Goal: Task Accomplishment & Management: Complete application form

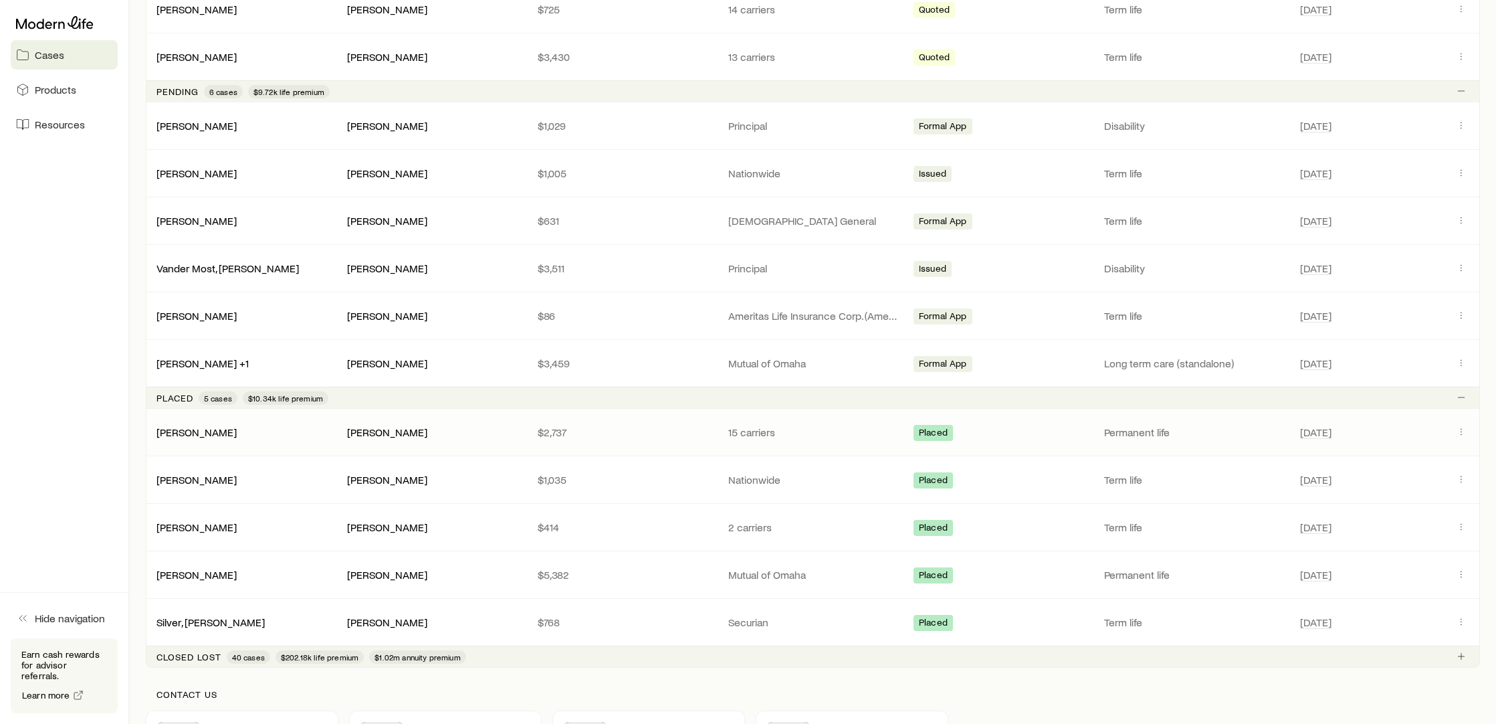
scroll to position [468, 0]
click at [1457, 427] on icon "Client cases" at bounding box center [1461, 430] width 11 height 11
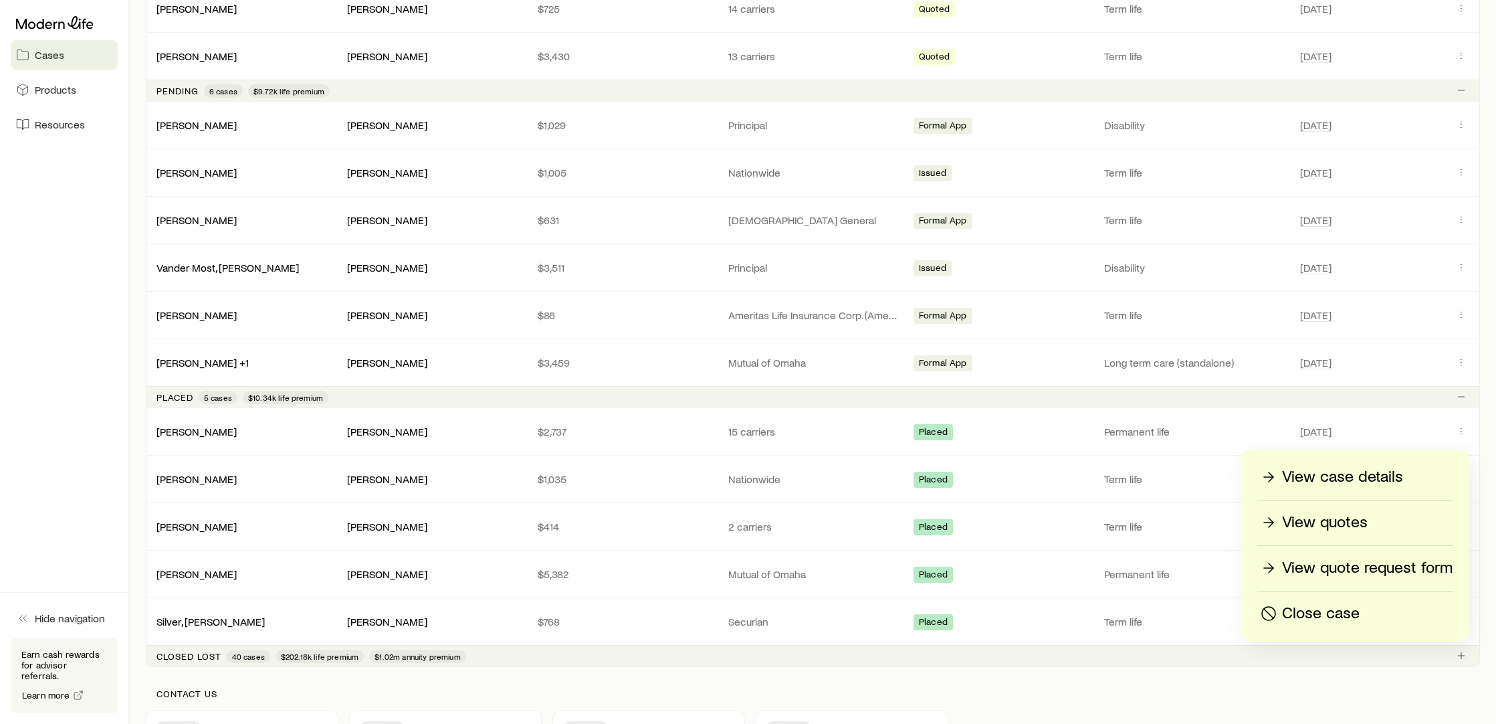
click at [1366, 526] on p "View quotes" at bounding box center [1325, 522] width 86 height 21
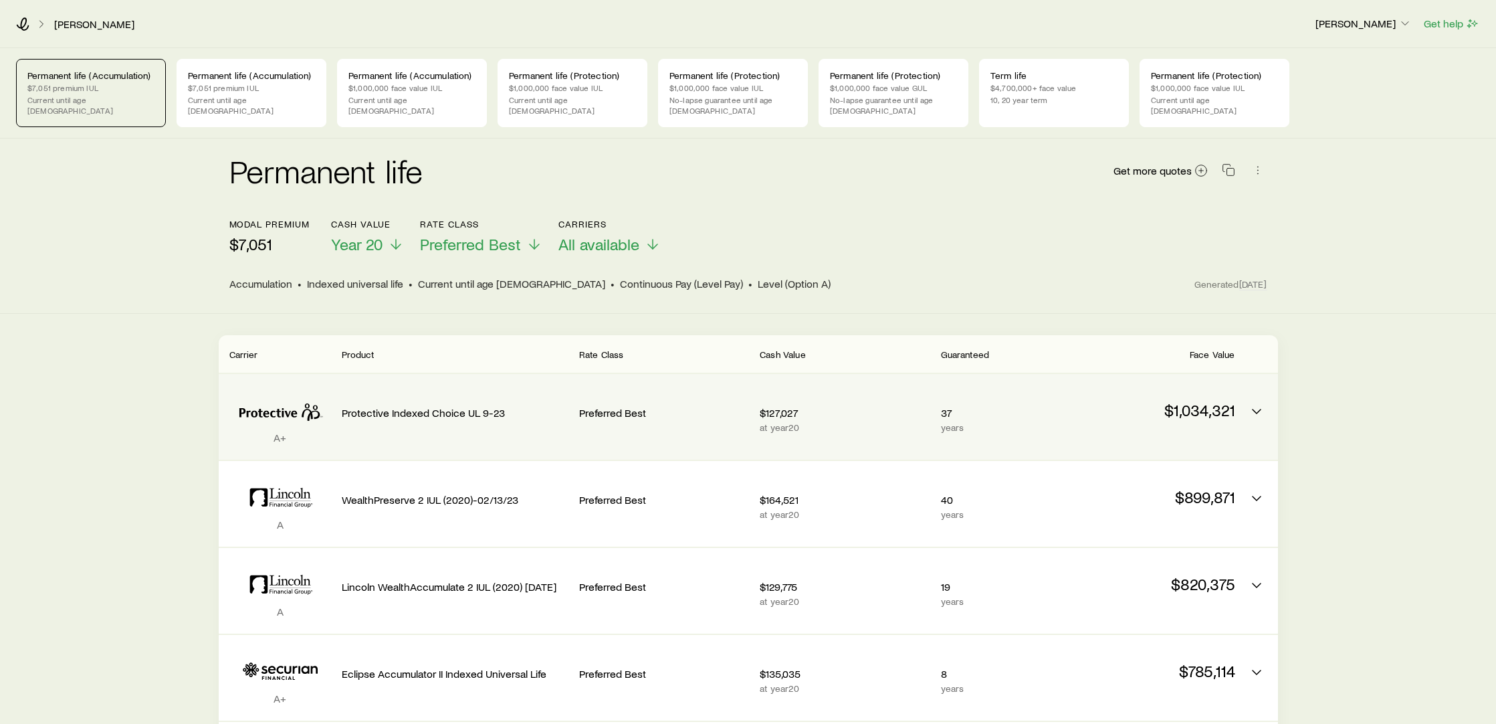
click at [1243, 403] on div "A+ Protective Indexed Choice UL 9-23 Preferred Best $127,027 at year 20 37 year…" at bounding box center [748, 417] width 1059 height 86
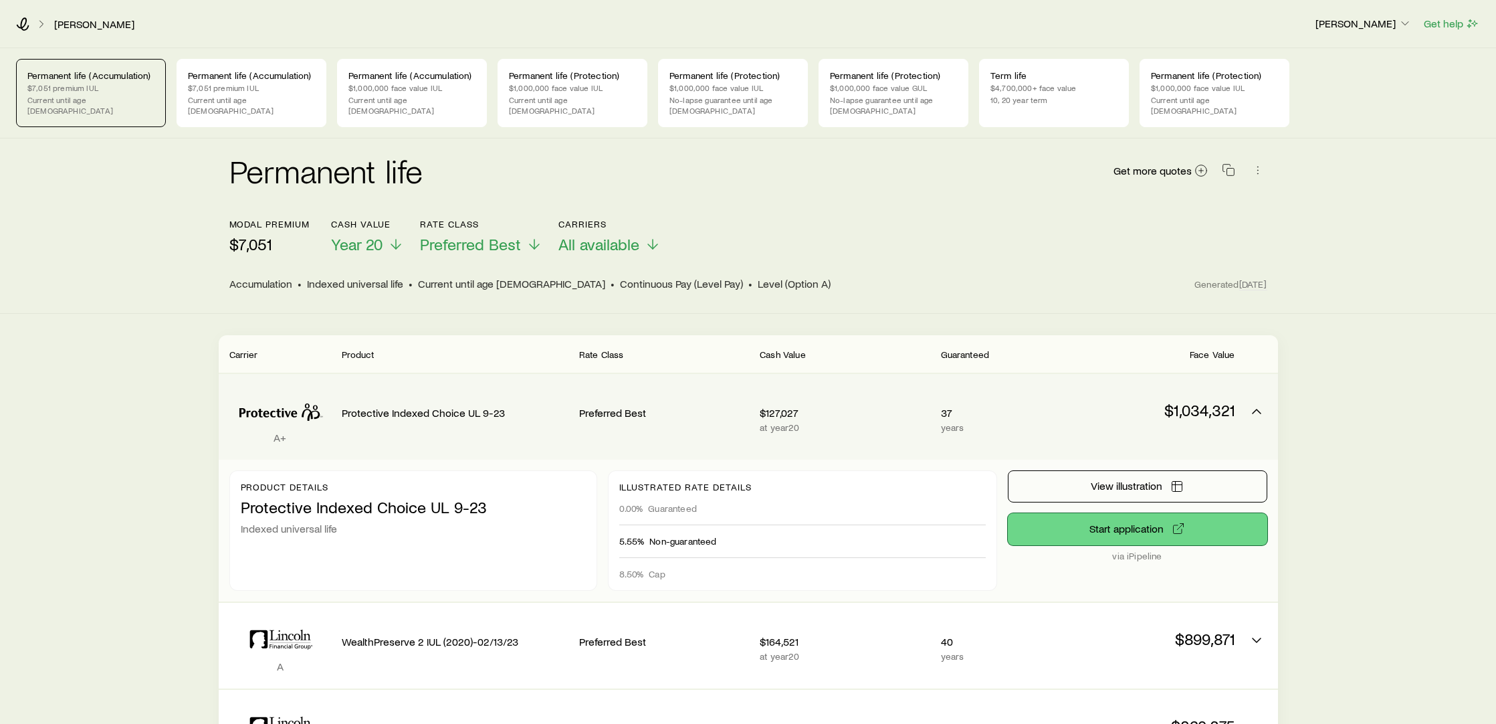
click at [1144, 522] on button "Start application" at bounding box center [1138, 529] width 260 height 32
click at [1138, 374] on div "A+ Protective Indexed Choice UL 9-23 Preferred Best $127,027 at year 20 37 year…" at bounding box center [748, 417] width 1059 height 86
